Goal: Navigation & Orientation: Find specific page/section

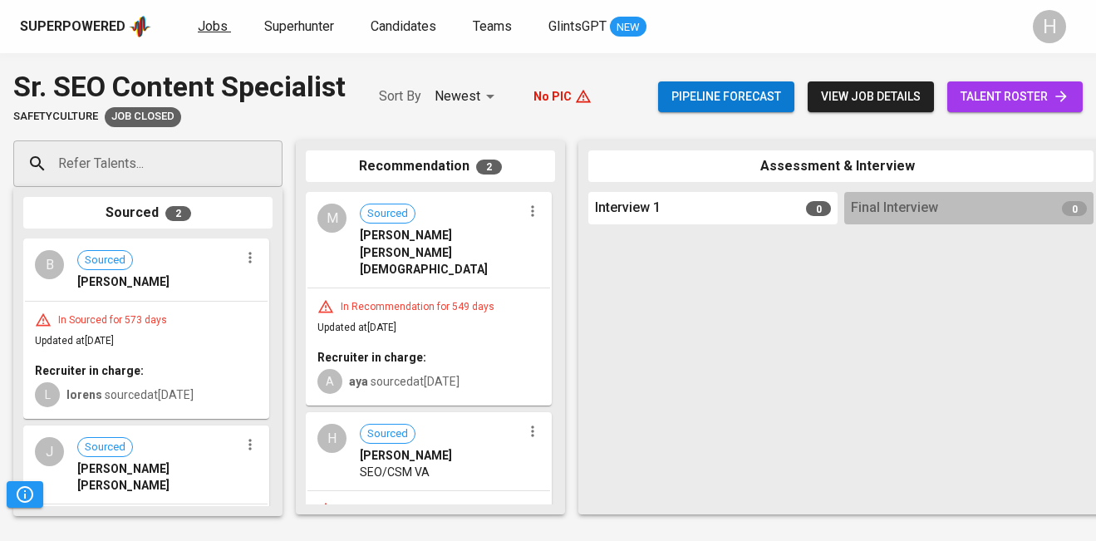
click at [199, 29] on span "Jobs" at bounding box center [213, 26] width 30 height 16
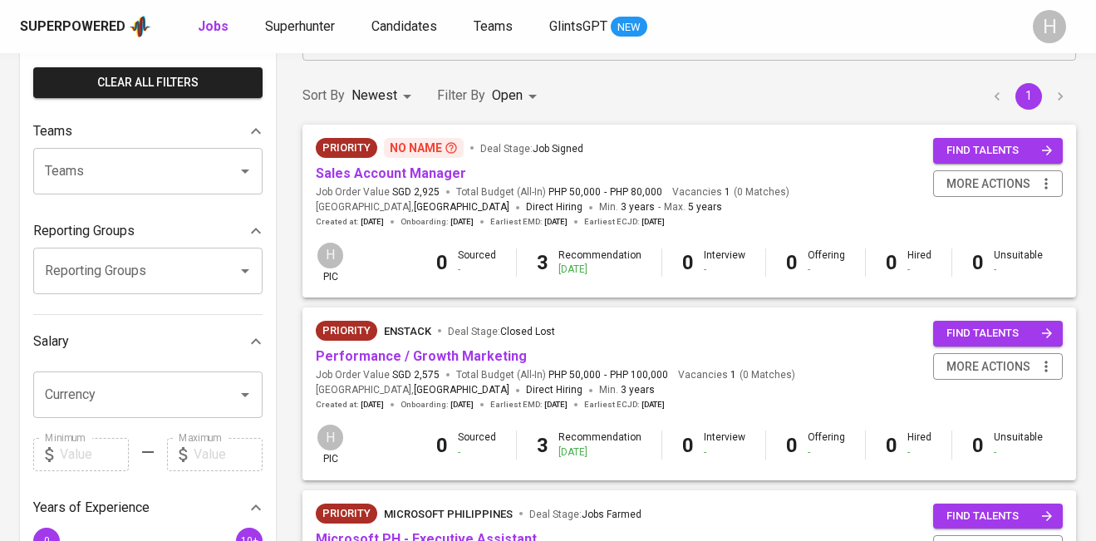
scroll to position [140, 0]
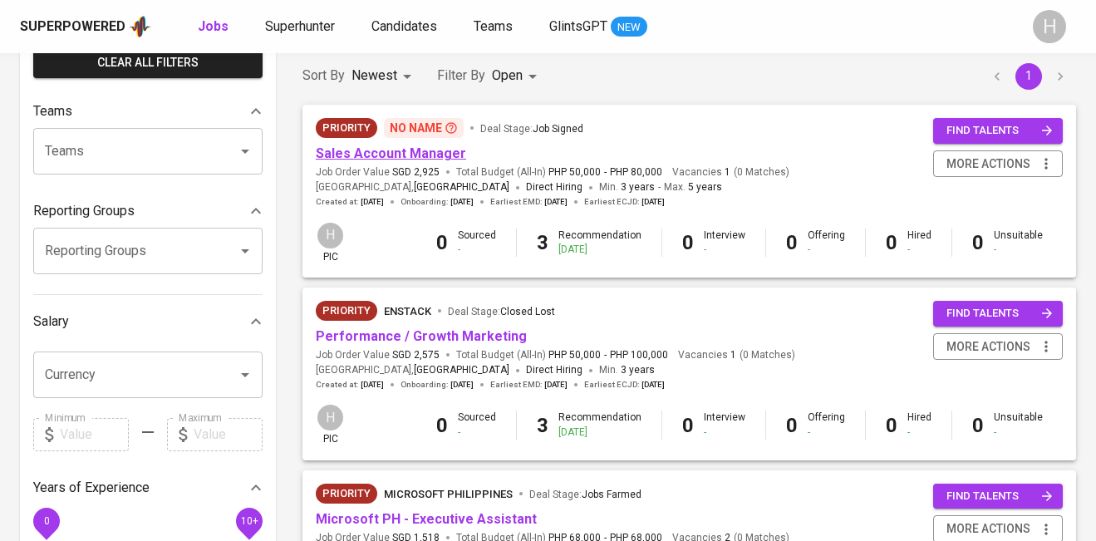
click at [409, 151] on link "Sales Account Manager" at bounding box center [391, 153] width 150 height 16
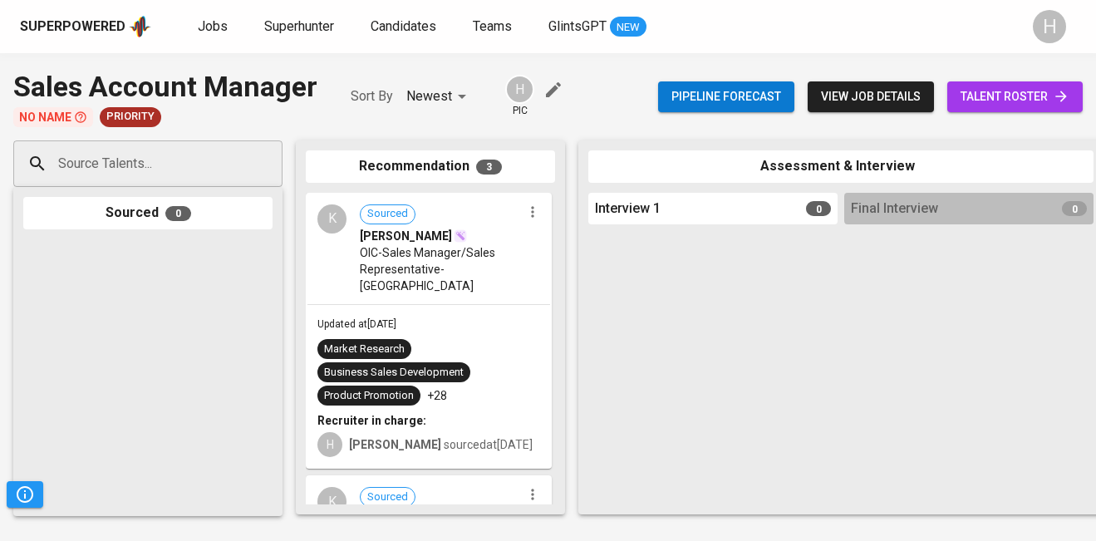
click at [1001, 94] on span "talent roster" at bounding box center [1015, 96] width 109 height 21
